Goal: Book appointment/travel/reservation

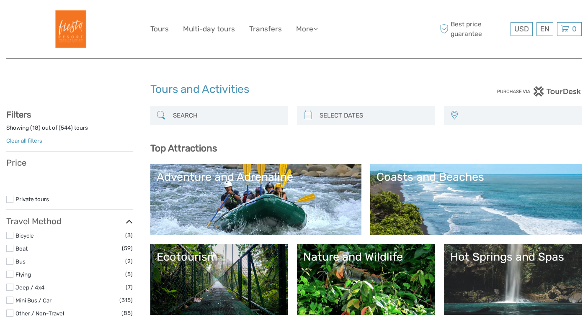
select select
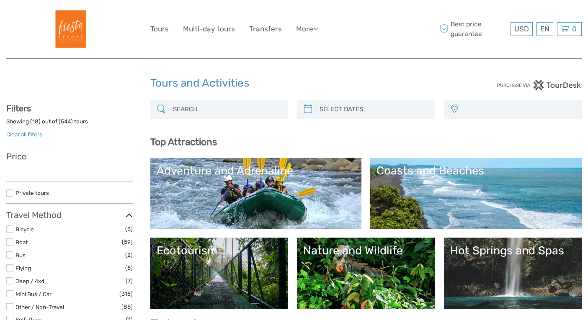
select select
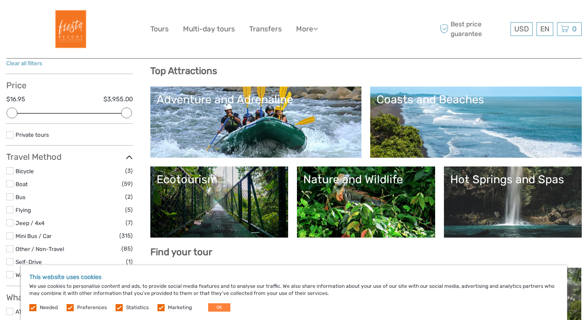
scroll to position [88, 0]
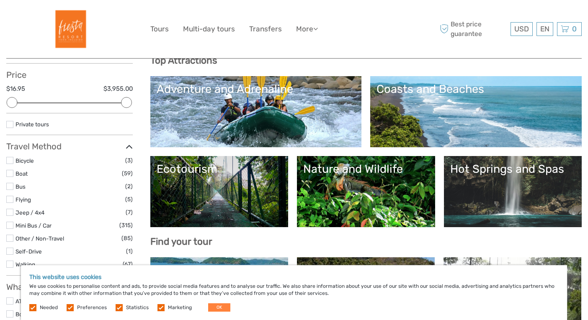
click at [317, 107] on link "Adventure and Adrenaline" at bounding box center [256, 111] width 199 height 59
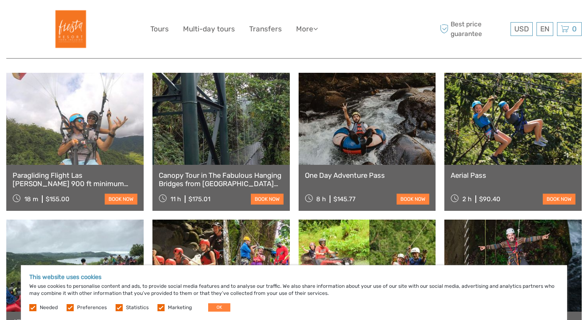
scroll to position [305, 0]
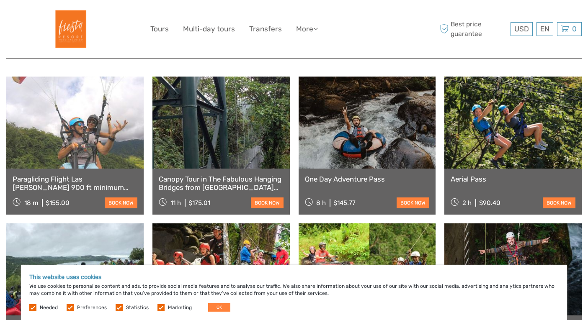
click at [471, 175] on link "Aerial Pass" at bounding box center [512, 179] width 125 height 8
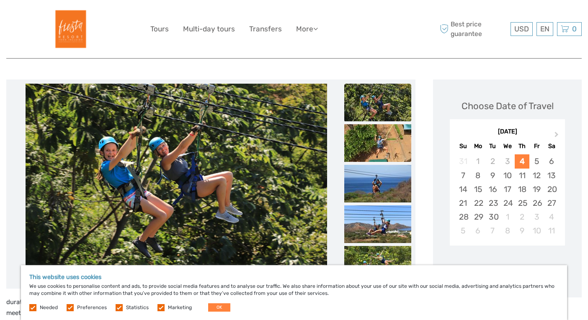
scroll to position [87, 0]
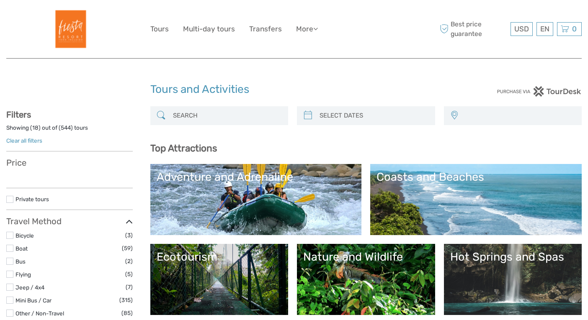
select select
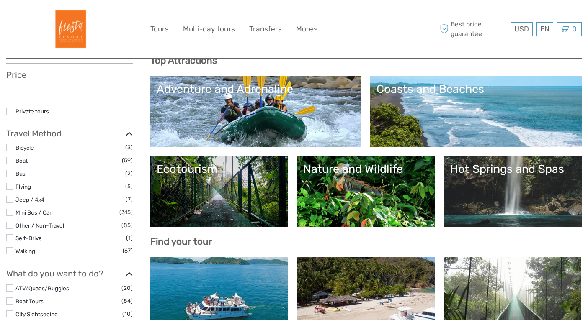
select select
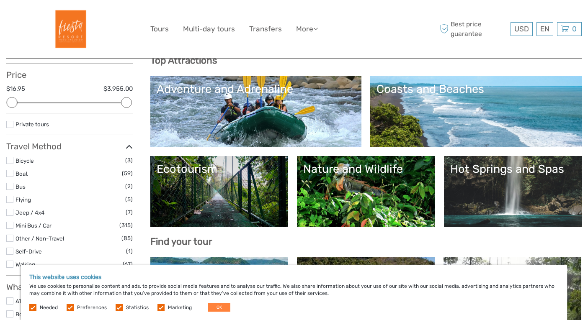
scroll to position [111, 0]
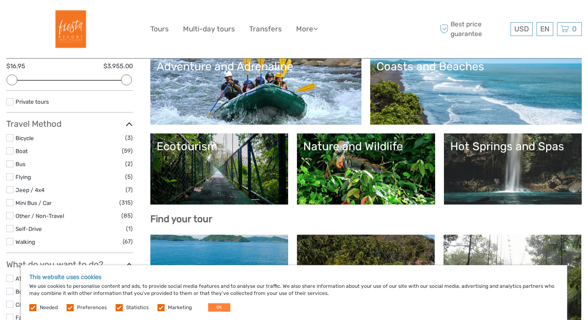
click at [492, 174] on link "Hot Springs and Spas" at bounding box center [513, 169] width 126 height 59
